Goal: Information Seeking & Learning: Find specific fact

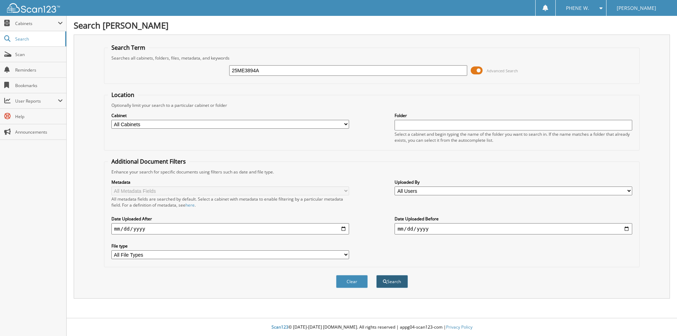
type input "25ME3894A"
click at [393, 281] on button "Search" at bounding box center [392, 281] width 32 height 13
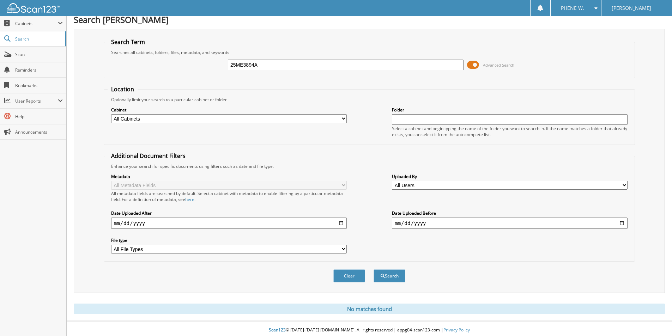
scroll to position [9, 0]
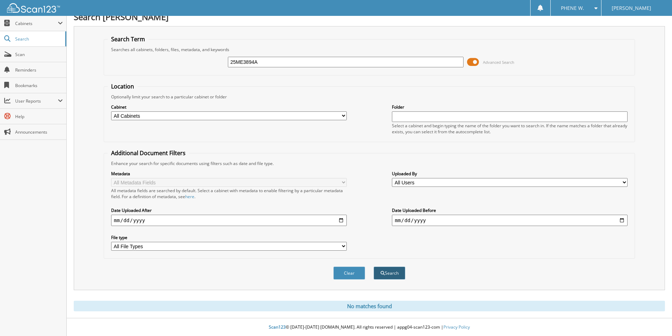
click at [397, 276] on button "Search" at bounding box center [389, 273] width 32 height 13
